Goal: Task Accomplishment & Management: Complete application form

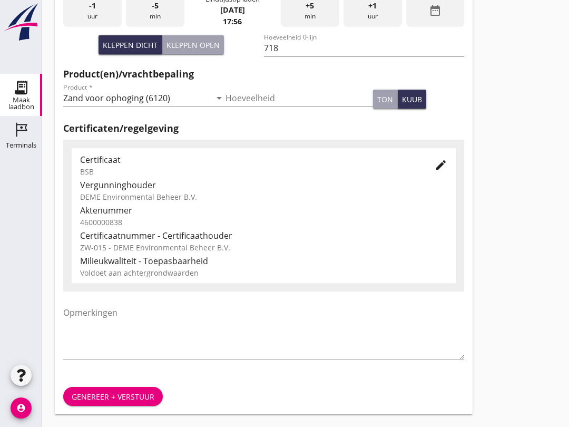
scroll to position [335, 0]
click at [134, 398] on div "Genereer + verstuur" at bounding box center [113, 396] width 83 height 11
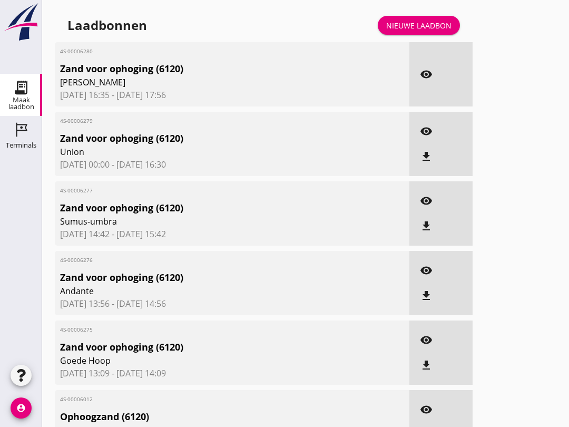
click at [441, 31] on div "Nieuwe laadbon" at bounding box center [418, 25] width 65 height 11
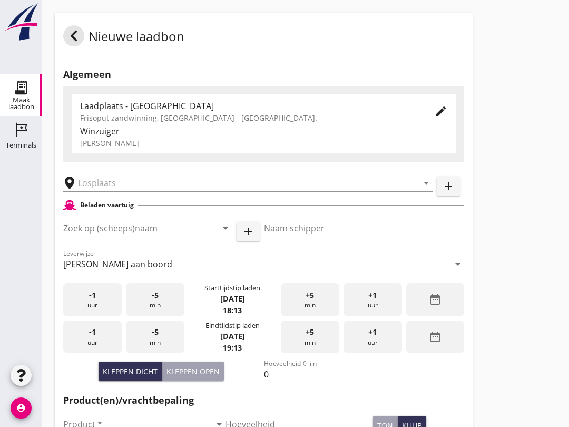
click at [94, 237] on input "Zoek op (scheeps)naam" at bounding box center [132, 228] width 139 height 17
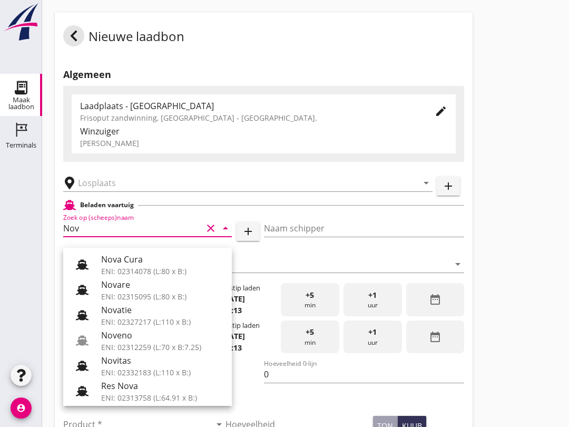
click at [150, 339] on div "Noveno" at bounding box center [162, 335] width 122 height 13
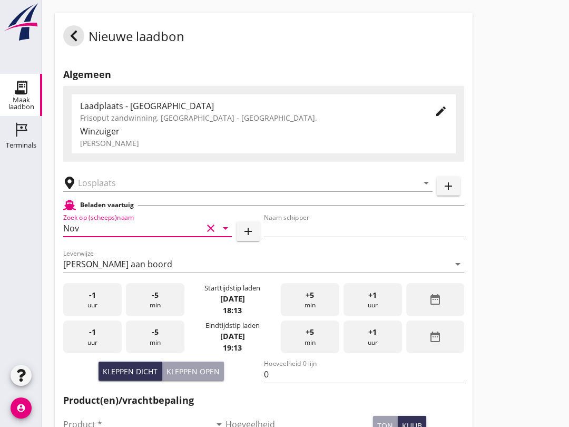
type input "Noveno"
type input "Bas Kuup"
type input "545"
click at [116, 191] on input "text" at bounding box center [240, 182] width 325 height 17
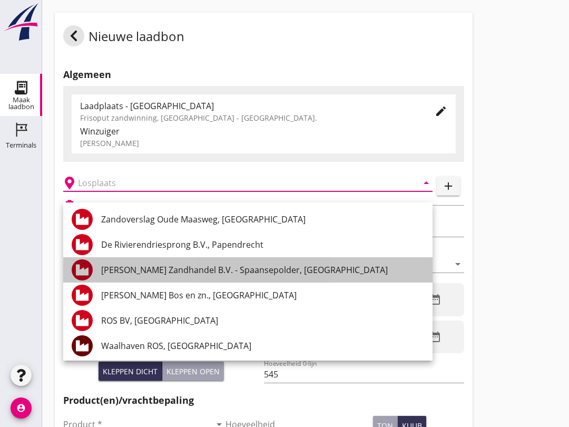
click at [271, 279] on div "[PERSON_NAME] Zandhandel B.V. - Spaansepolder, [GEOGRAPHIC_DATA]" at bounding box center [262, 269] width 323 height 25
type input "[PERSON_NAME] Zandhandel B.V. - Spaansepolder, [GEOGRAPHIC_DATA]"
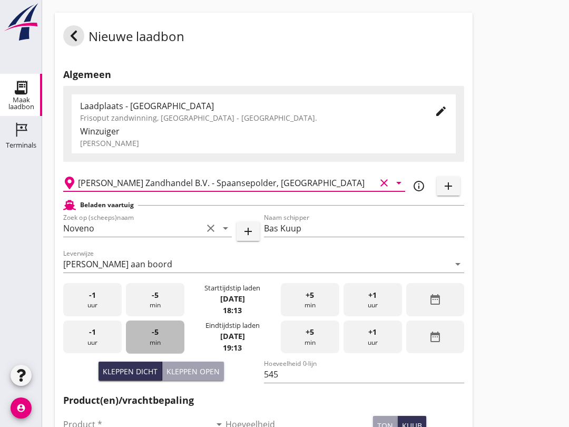
click at [160, 346] on div "-5 min" at bounding box center [155, 336] width 58 height 33
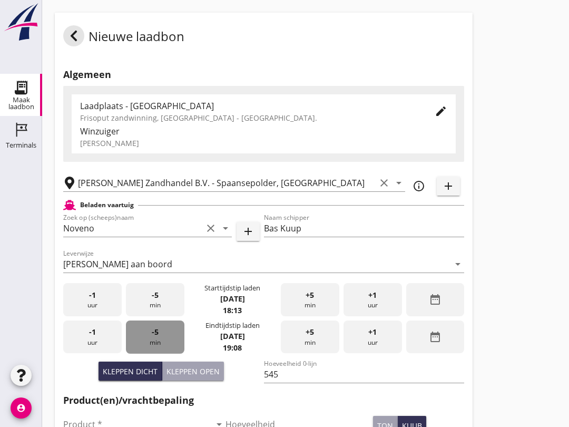
click at [163, 354] on div "-5 min" at bounding box center [155, 336] width 58 height 33
click at [165, 354] on div "-5 min" at bounding box center [155, 336] width 58 height 33
click at [174, 347] on div "-5 min" at bounding box center [155, 336] width 58 height 33
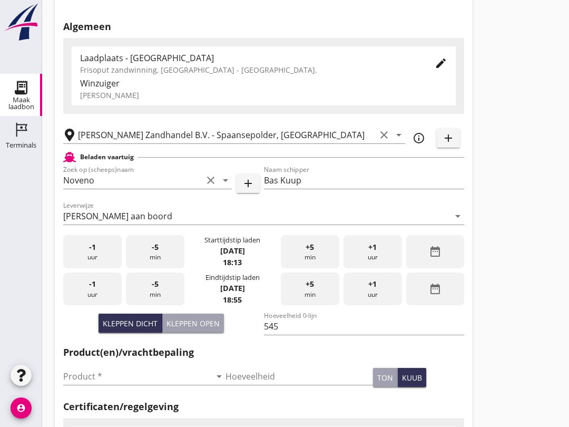
click at [110, 385] on input "Product *" at bounding box center [137, 376] width 148 height 17
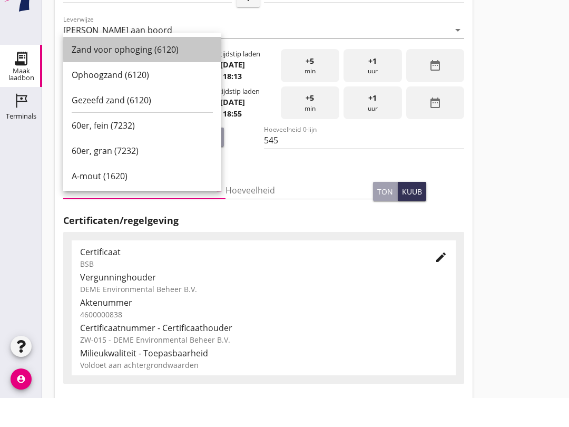
click at [160, 72] on div "Zand voor ophoging (6120)" at bounding box center [142, 78] width 141 height 13
type input "Zand voor ophoging (6120)"
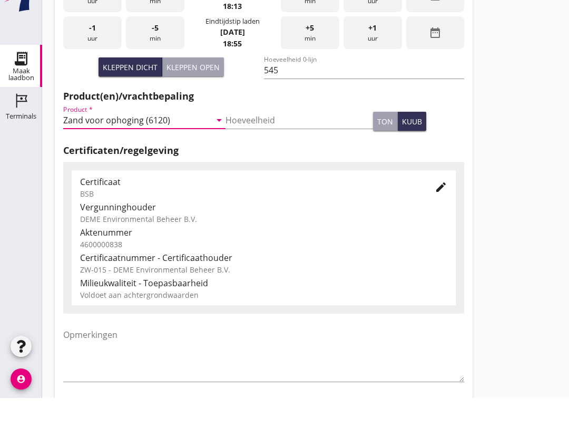
scroll to position [335, 0]
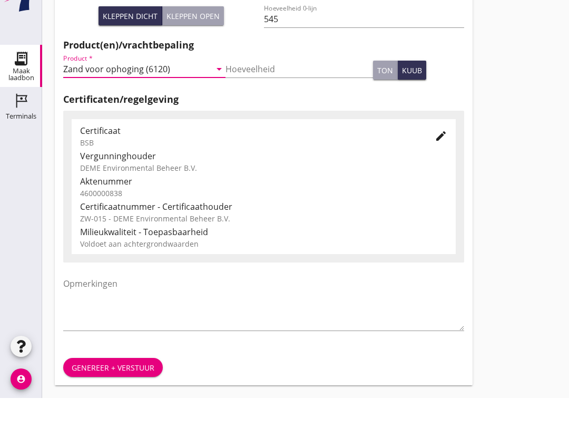
click at [118, 391] on div "Genereer + verstuur" at bounding box center [113, 396] width 83 height 11
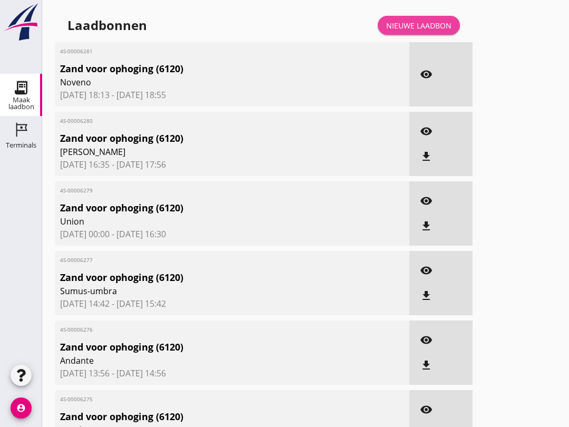
click at [437, 31] on div "Nieuwe laadbon" at bounding box center [418, 25] width 65 height 11
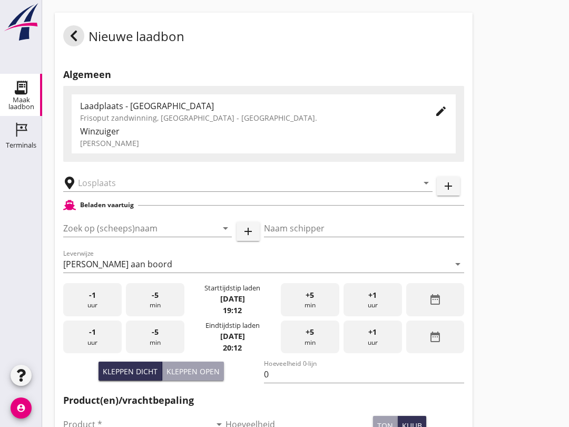
click at [119, 231] on input "Zoek op (scheeps)naam" at bounding box center [132, 228] width 139 height 17
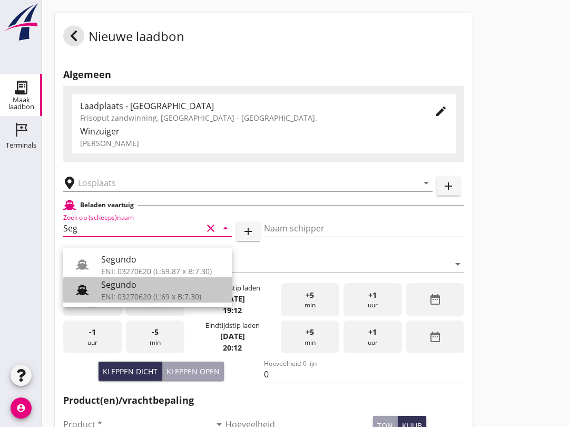
click at [149, 288] on div "Segundo" at bounding box center [162, 284] width 122 height 13
type input "Segundo"
type input "[PERSON_NAME]"
type input "478"
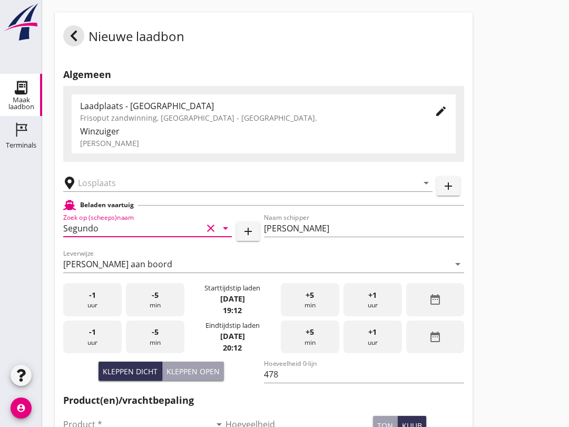
click at [120, 191] on input "text" at bounding box center [240, 182] width 325 height 17
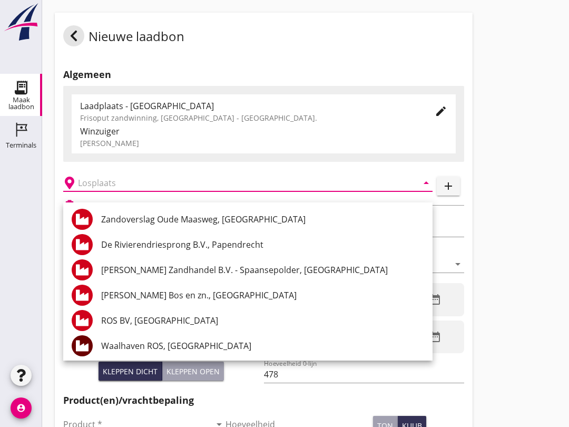
click at [196, 347] on div "Waalhaven ROS, [GEOGRAPHIC_DATA]" at bounding box center [262, 345] width 323 height 13
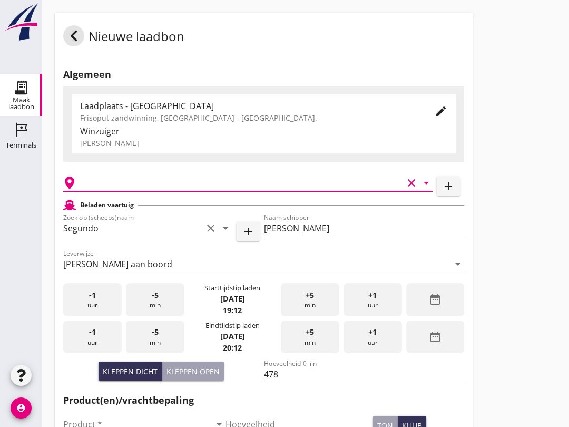
type input "Waalhaven ROS, [GEOGRAPHIC_DATA]"
